Goal: Check status: Check status

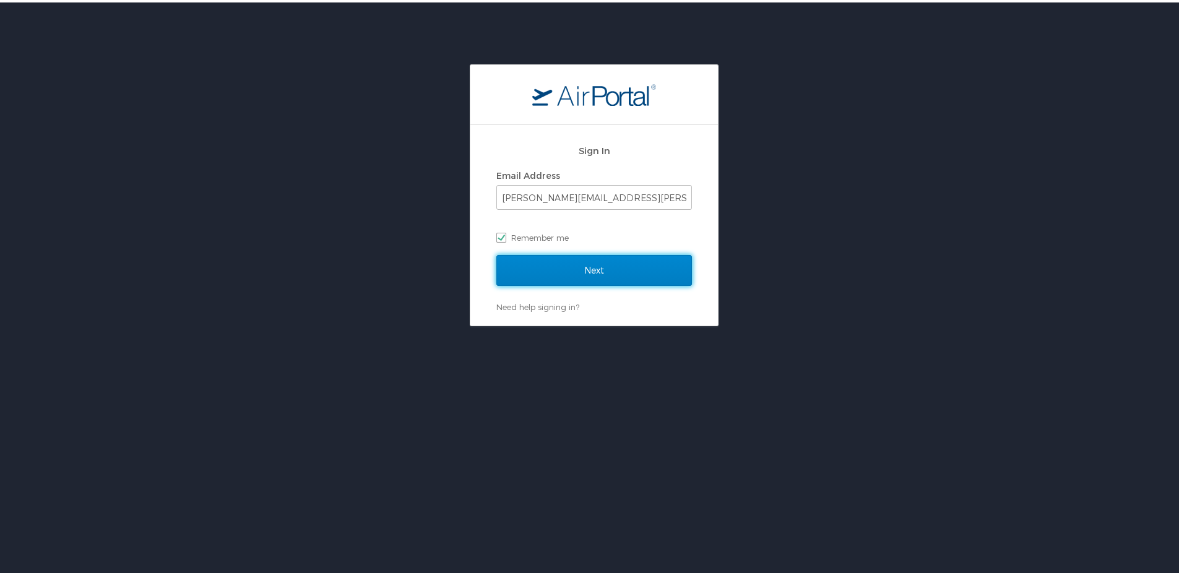
click at [563, 270] on input "Next" at bounding box center [594, 268] width 196 height 31
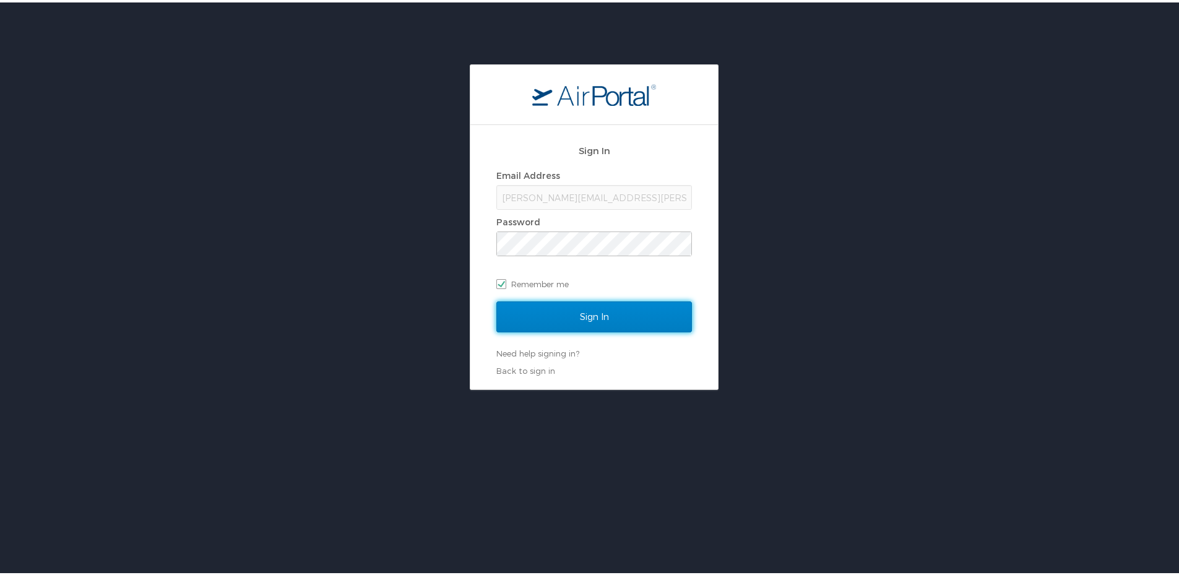
click at [559, 321] on input "Sign In" at bounding box center [594, 314] width 196 height 31
